Goal: Book appointment/travel/reservation

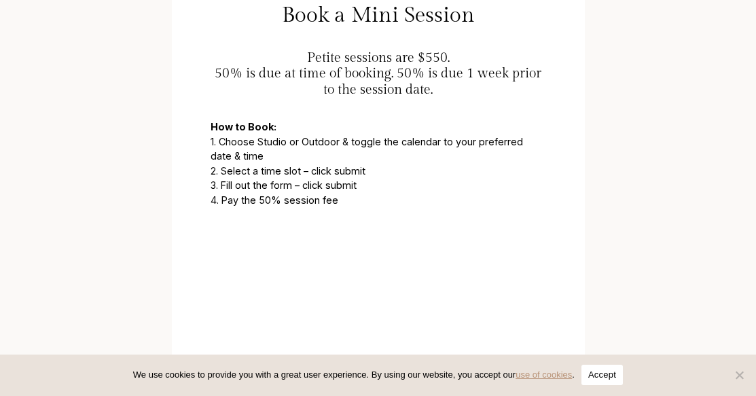
scroll to position [706, 0]
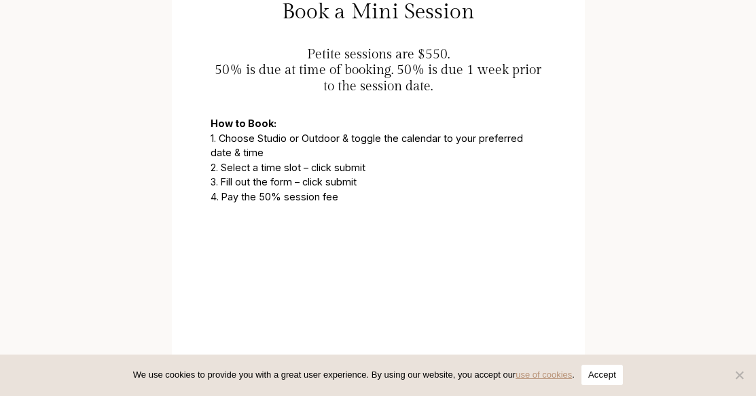
drag, startPoint x: 350, startPoint y: 194, endPoint x: 222, endPoint y: 120, distance: 147.7
click at [222, 120] on p "How to Book: 1. Choose Studio or Outdoor & toggle the calendar to your preferre…" at bounding box center [378, 160] width 335 height 88
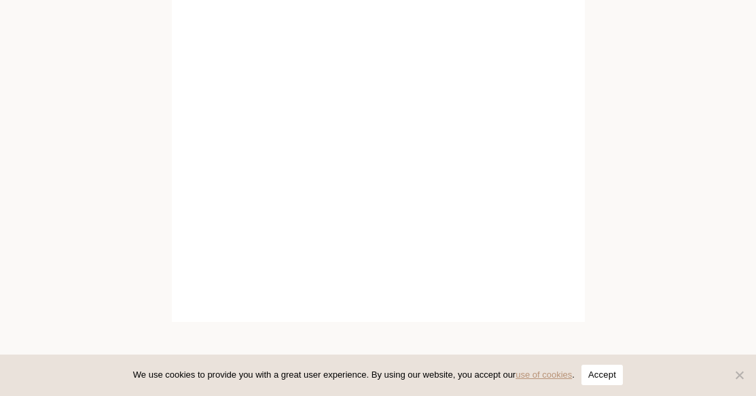
scroll to position [1315, 0]
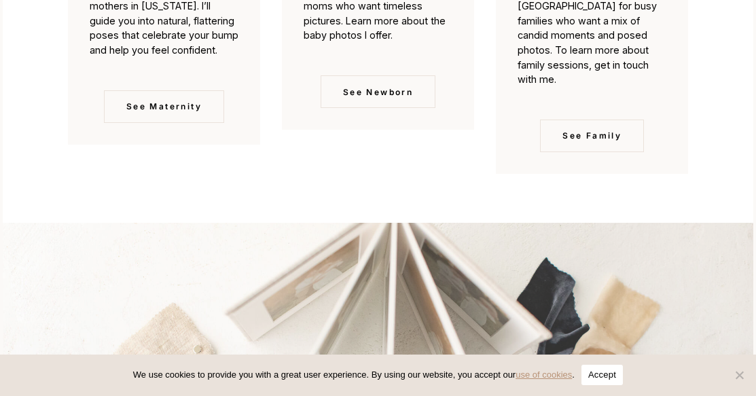
scroll to position [4143, 0]
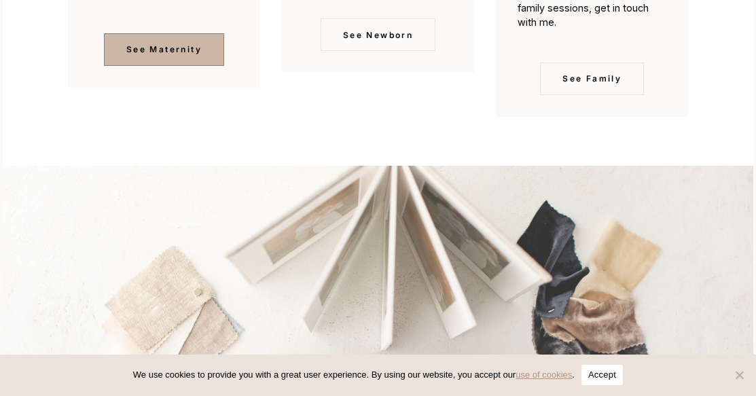
click at [147, 56] on span "See Maternity" at bounding box center [163, 49] width 75 height 13
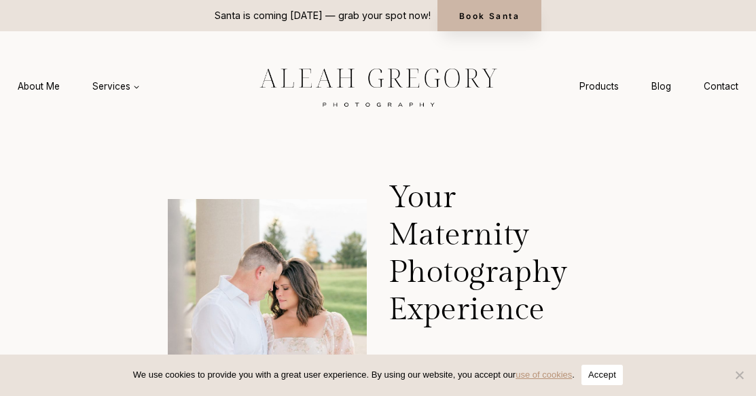
click at [495, 15] on link "Book Santa" at bounding box center [490, 15] width 104 height 31
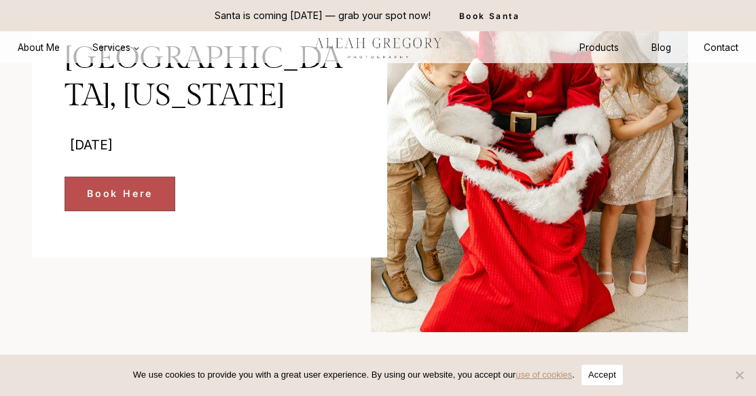
click at [99, 186] on span "Book Here" at bounding box center [120, 194] width 66 height 16
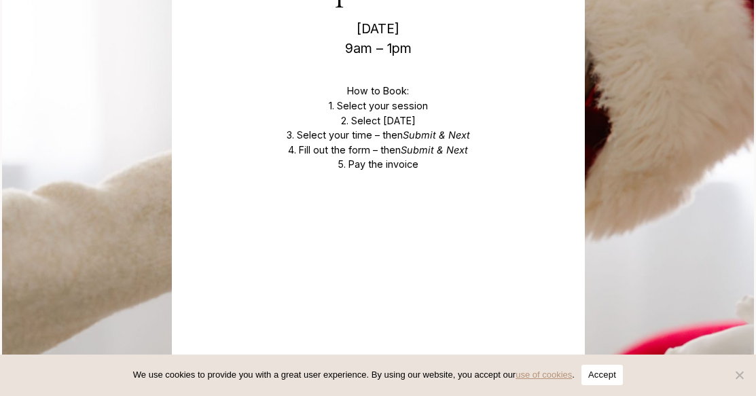
scroll to position [4650, 0]
